Goal: Browse casually

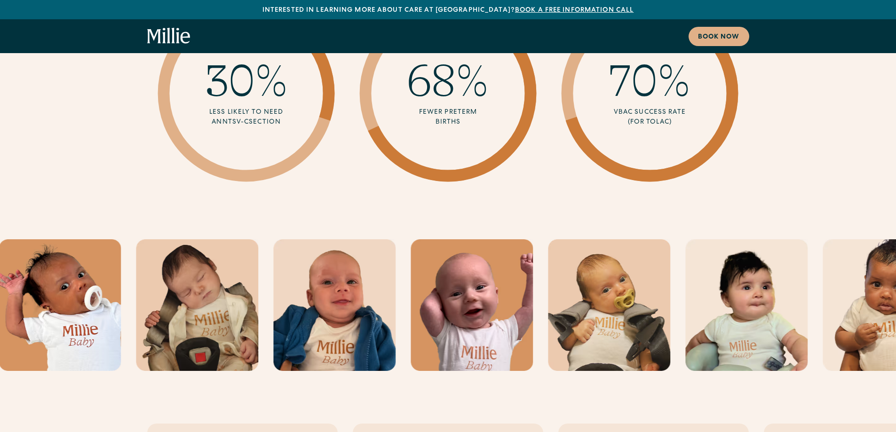
scroll to position [3083, 0]
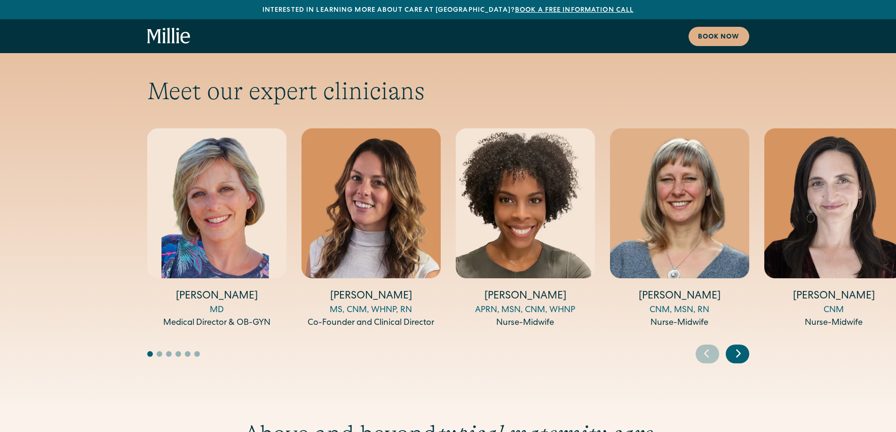
click at [744, 346] on icon "Next slide" at bounding box center [739, 353] width 14 height 15
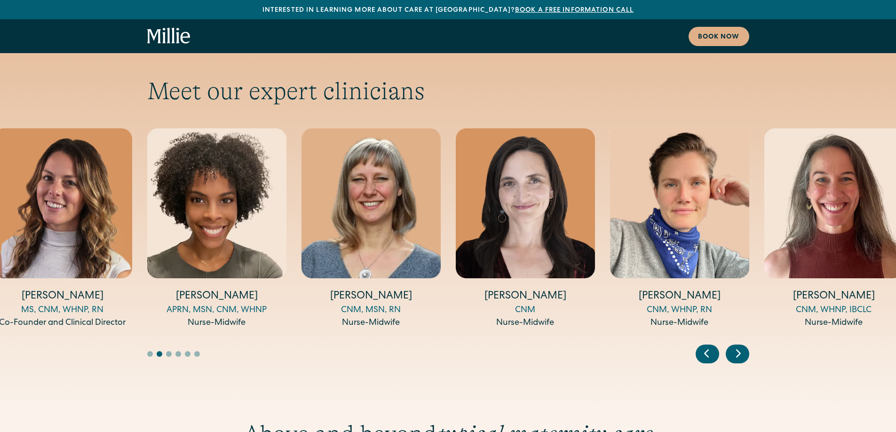
click at [744, 346] on icon "Next slide" at bounding box center [739, 353] width 14 height 15
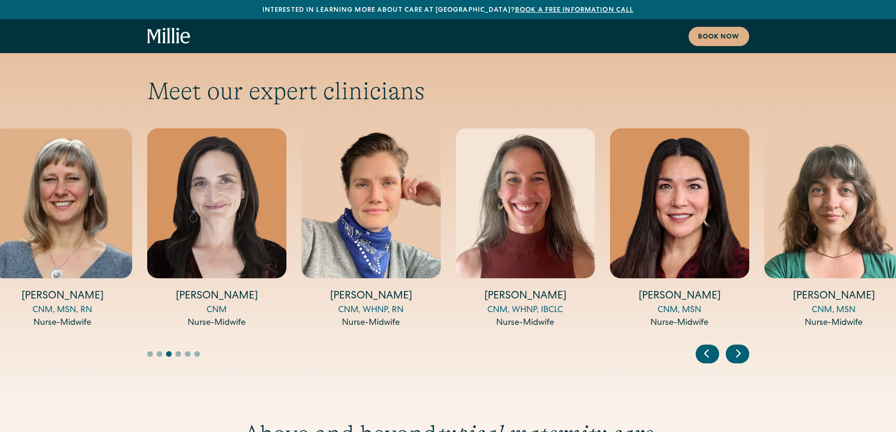
click at [744, 346] on icon "Next slide" at bounding box center [739, 353] width 14 height 15
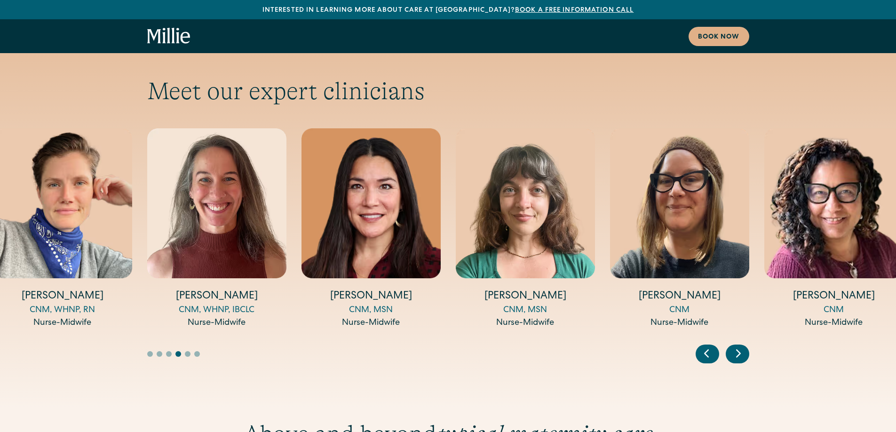
click at [744, 346] on icon "Next slide" at bounding box center [739, 353] width 14 height 15
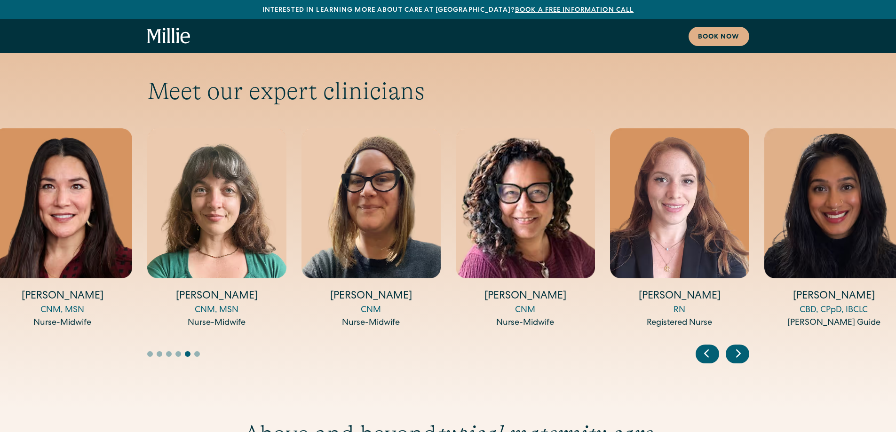
click at [744, 346] on icon "Next slide" at bounding box center [739, 353] width 14 height 15
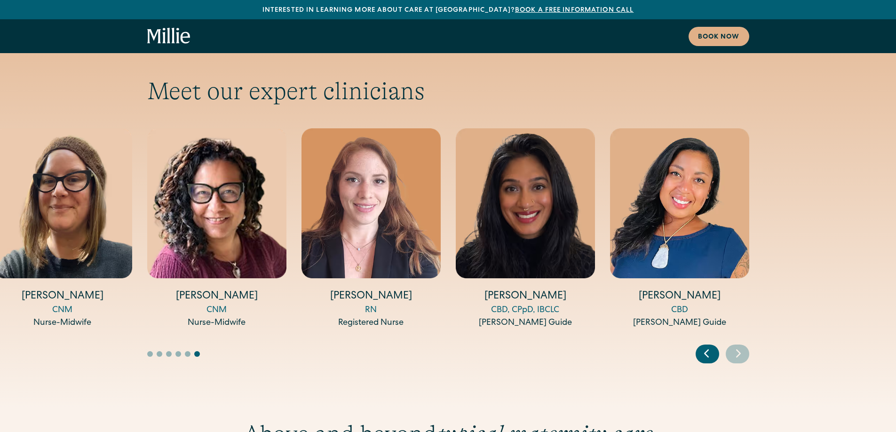
click at [744, 346] on icon "Next slide" at bounding box center [739, 353] width 14 height 15
click at [708, 346] on icon "Previous slide" at bounding box center [707, 353] width 14 height 15
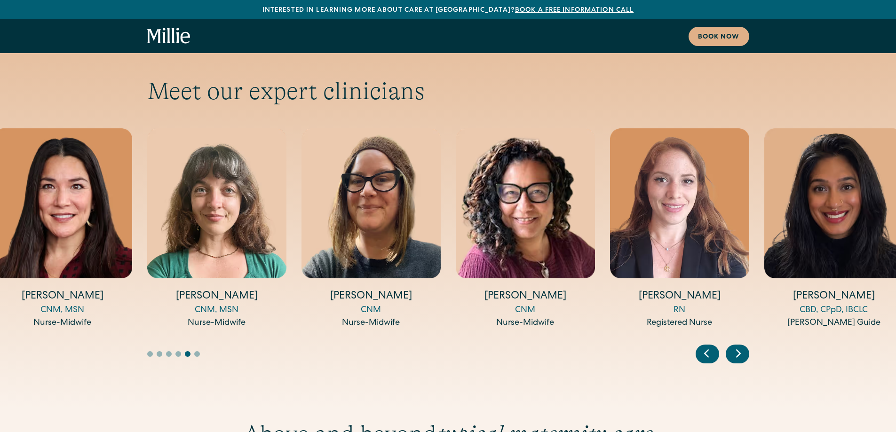
click at [710, 346] on icon "Previous slide" at bounding box center [707, 353] width 14 height 15
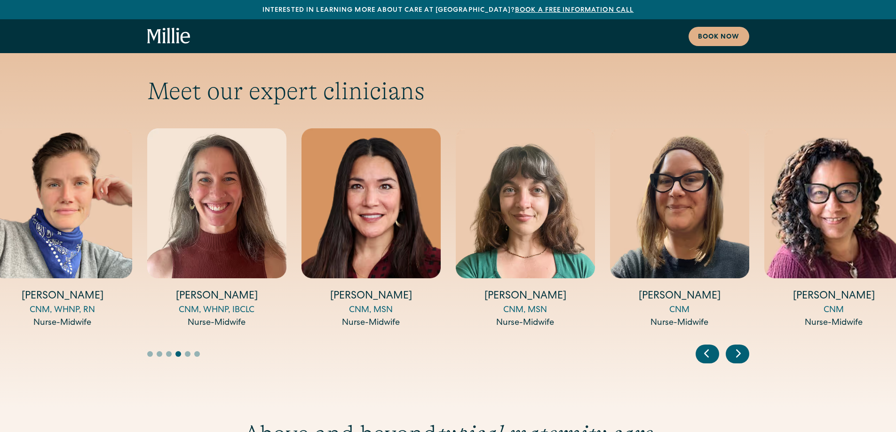
click at [715, 345] on div "Previous slide" at bounding box center [708, 354] width 24 height 19
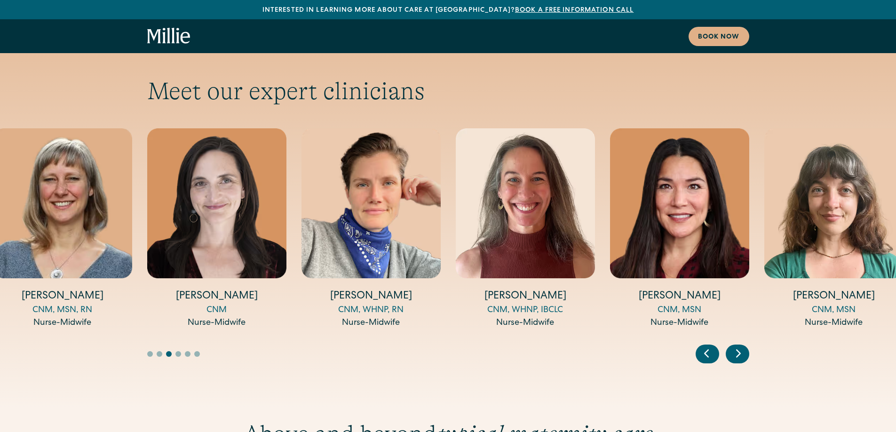
click at [715, 345] on div "Previous slide" at bounding box center [708, 354] width 24 height 19
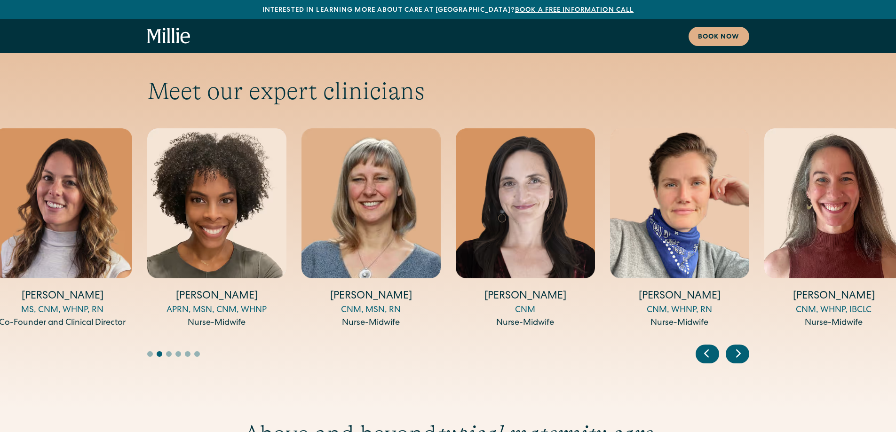
click at [716, 345] on div "Previous slide" at bounding box center [708, 354] width 24 height 19
